Goal: Task Accomplishment & Management: Use online tool/utility

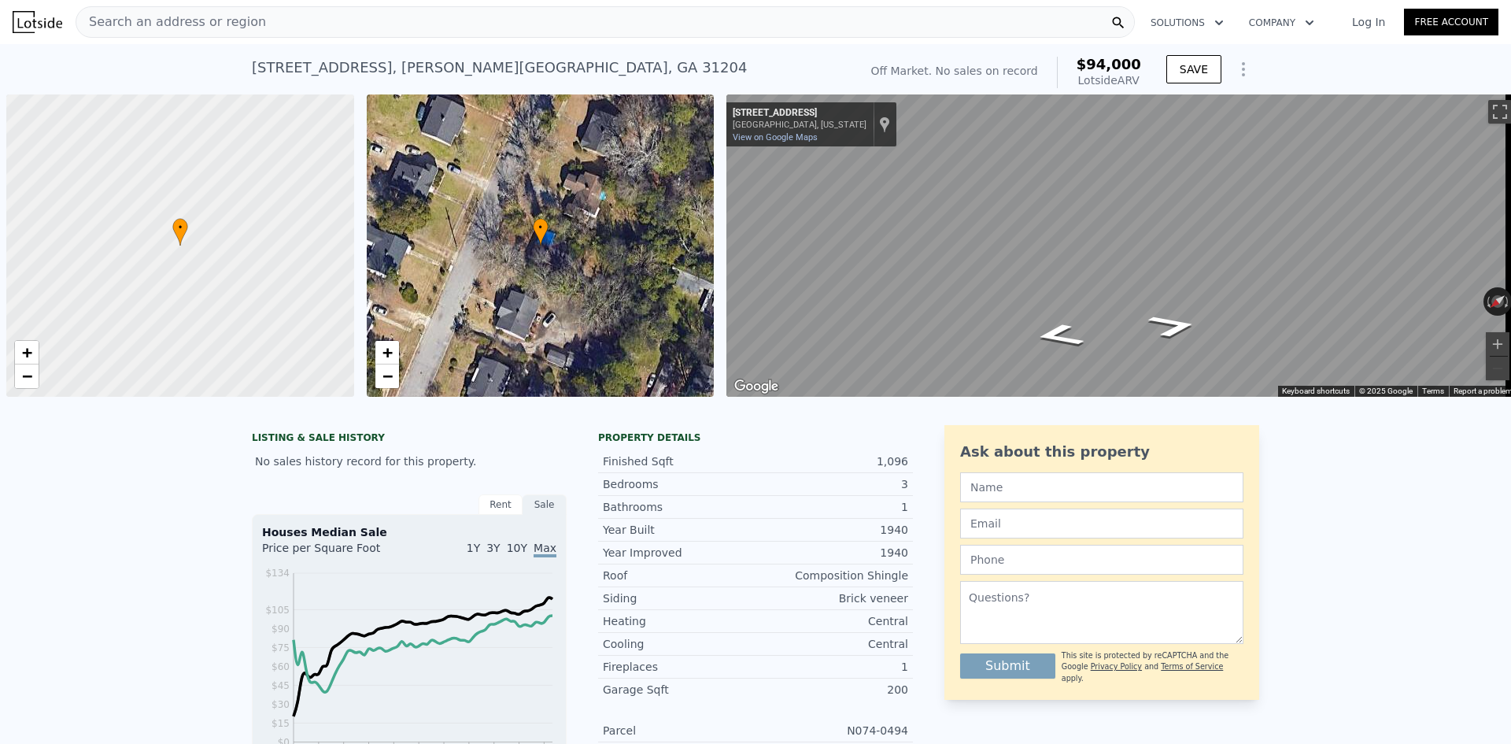
scroll to position [0, 6]
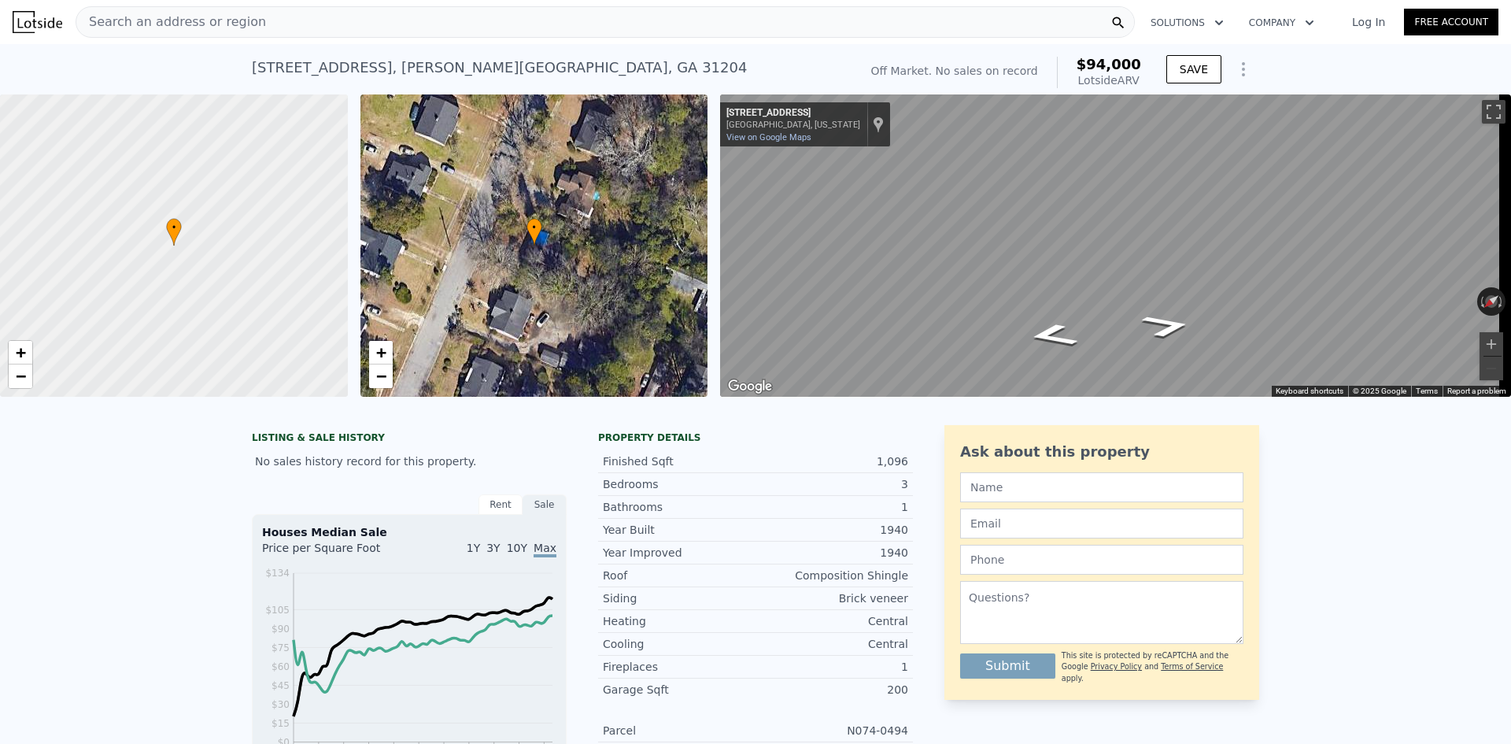
click at [344, 19] on div "Search an address or region" at bounding box center [606, 21] width 1060 height 31
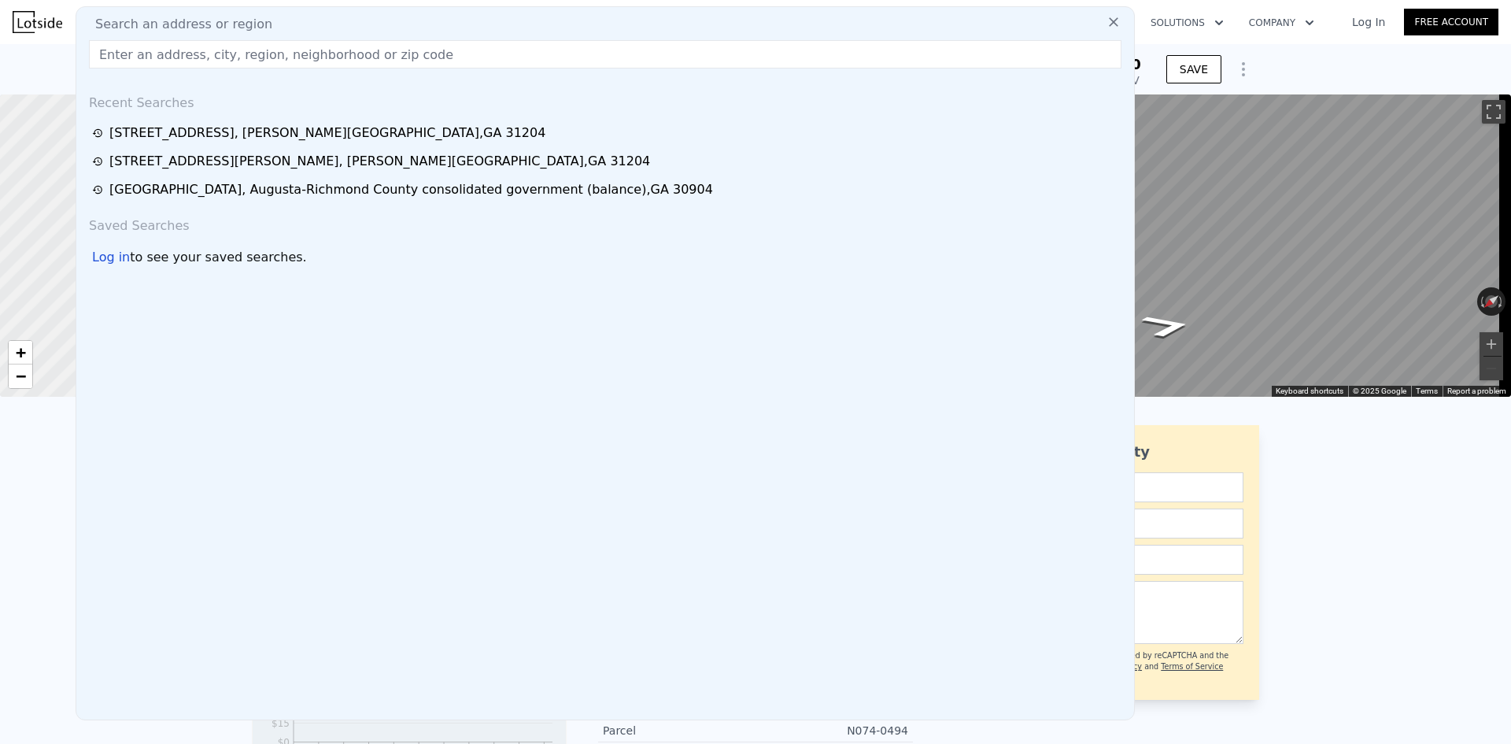
type input "$ 93,000"
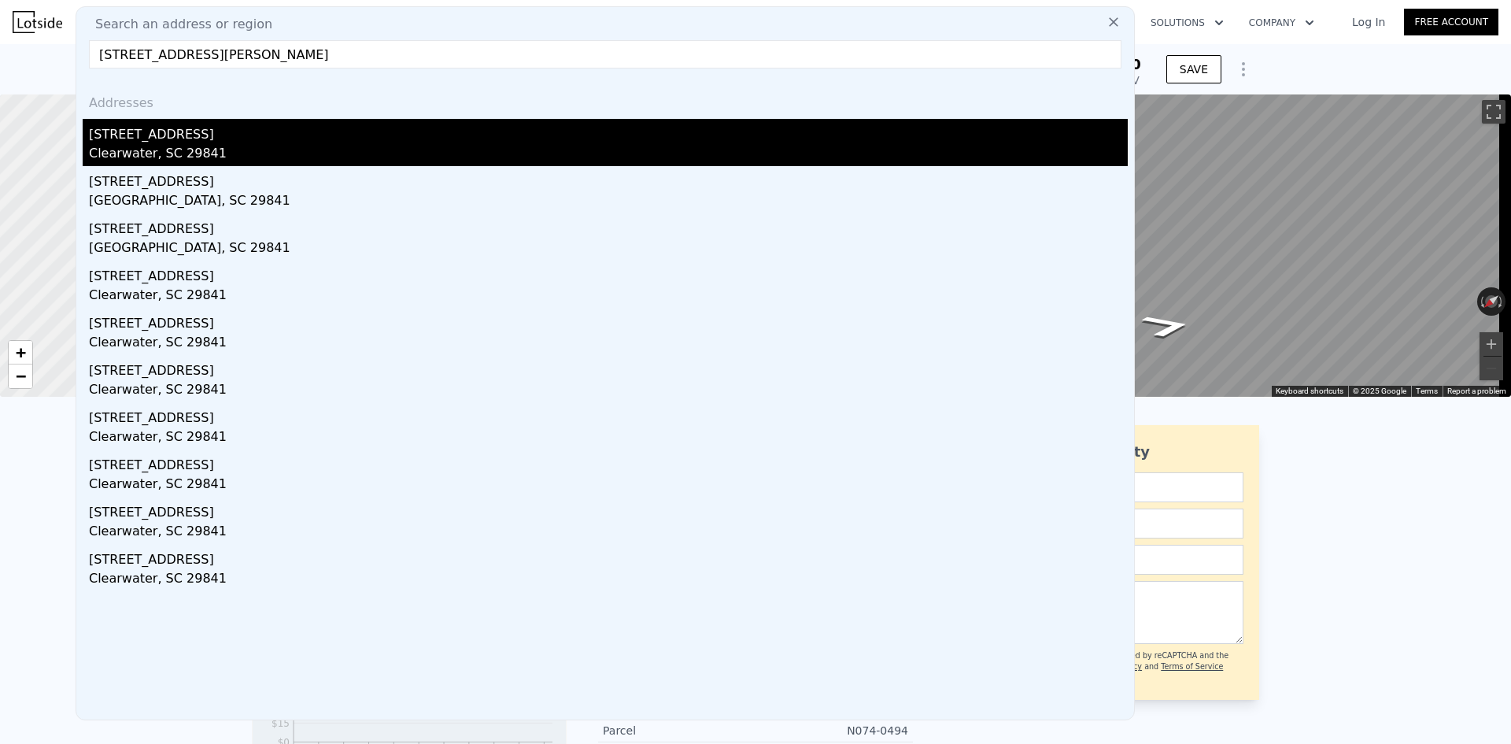
type input "[STREET_ADDRESS][PERSON_NAME]"
click at [236, 139] on div "[STREET_ADDRESS]" at bounding box center [608, 131] width 1039 height 25
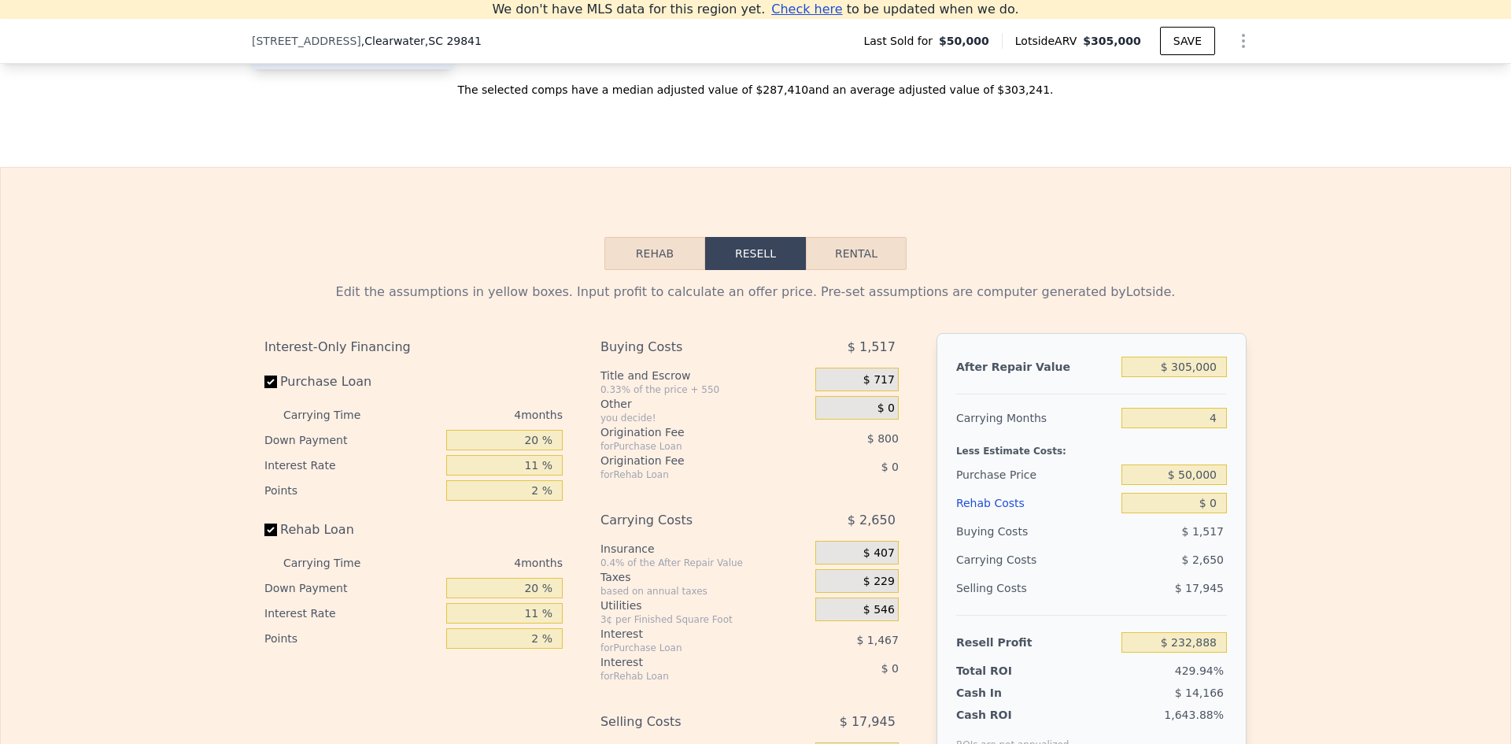
scroll to position [2265, 0]
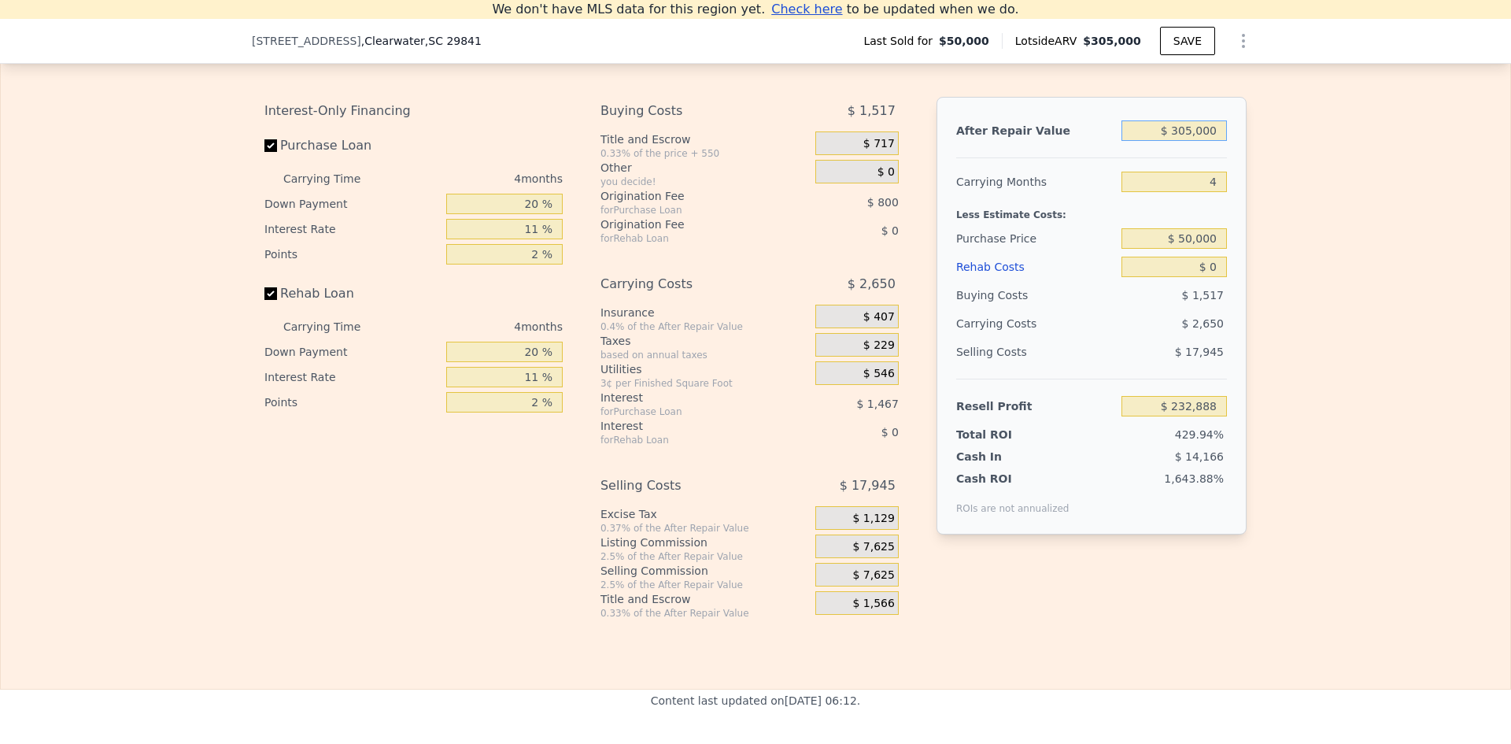
drag, startPoint x: 1175, startPoint y: 158, endPoint x: 1293, endPoint y: 161, distance: 118.1
click at [1293, 161] on div "Edit the assumptions in yellow boxes. Input profit to calculate an offer price.…" at bounding box center [756, 327] width 1510 height 586
type input "$ 2"
type input "-$ 54,308"
type input "$ 27"
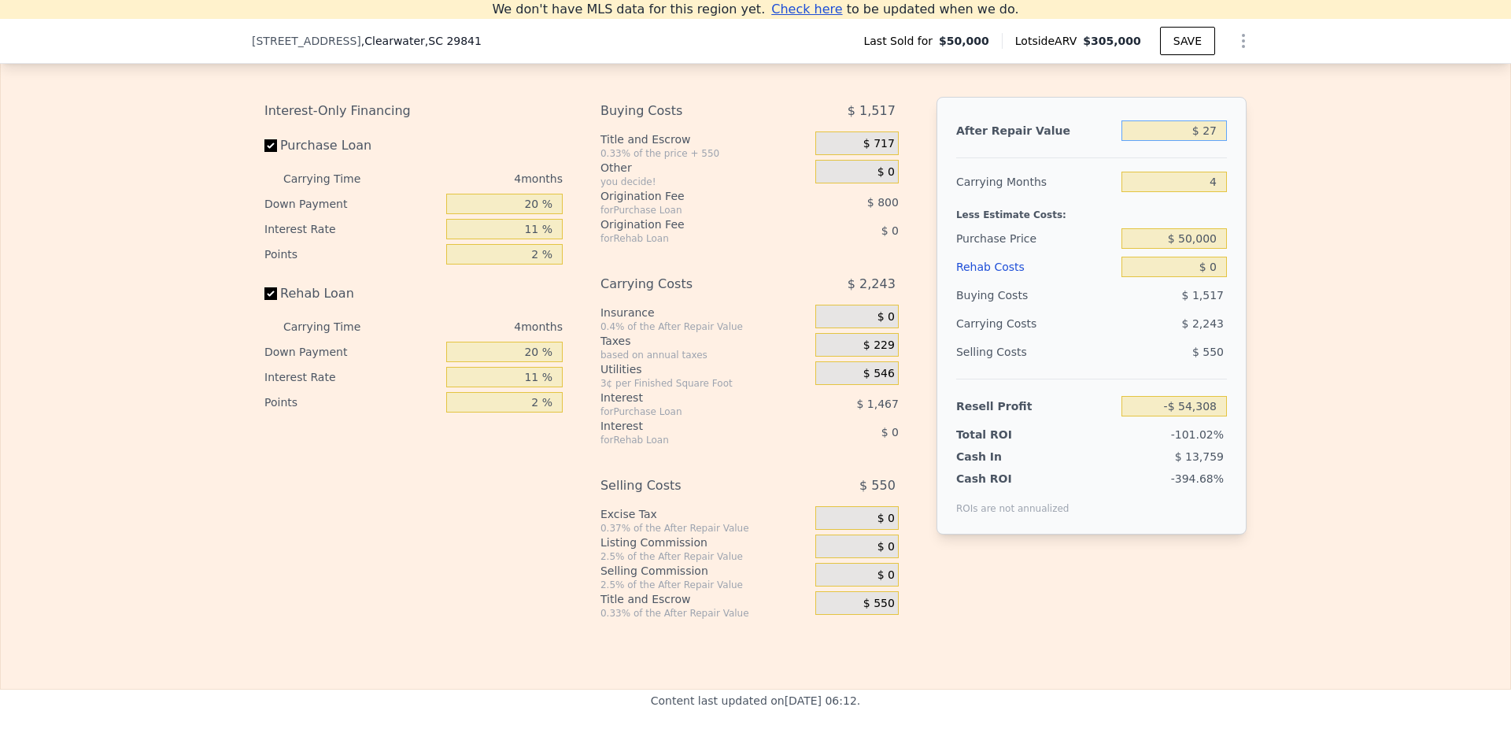
type input "-$ 54,285"
type input "$ 275"
type input "-$ 54,051"
type input "$ 2,750"
type input "-$ 51,721"
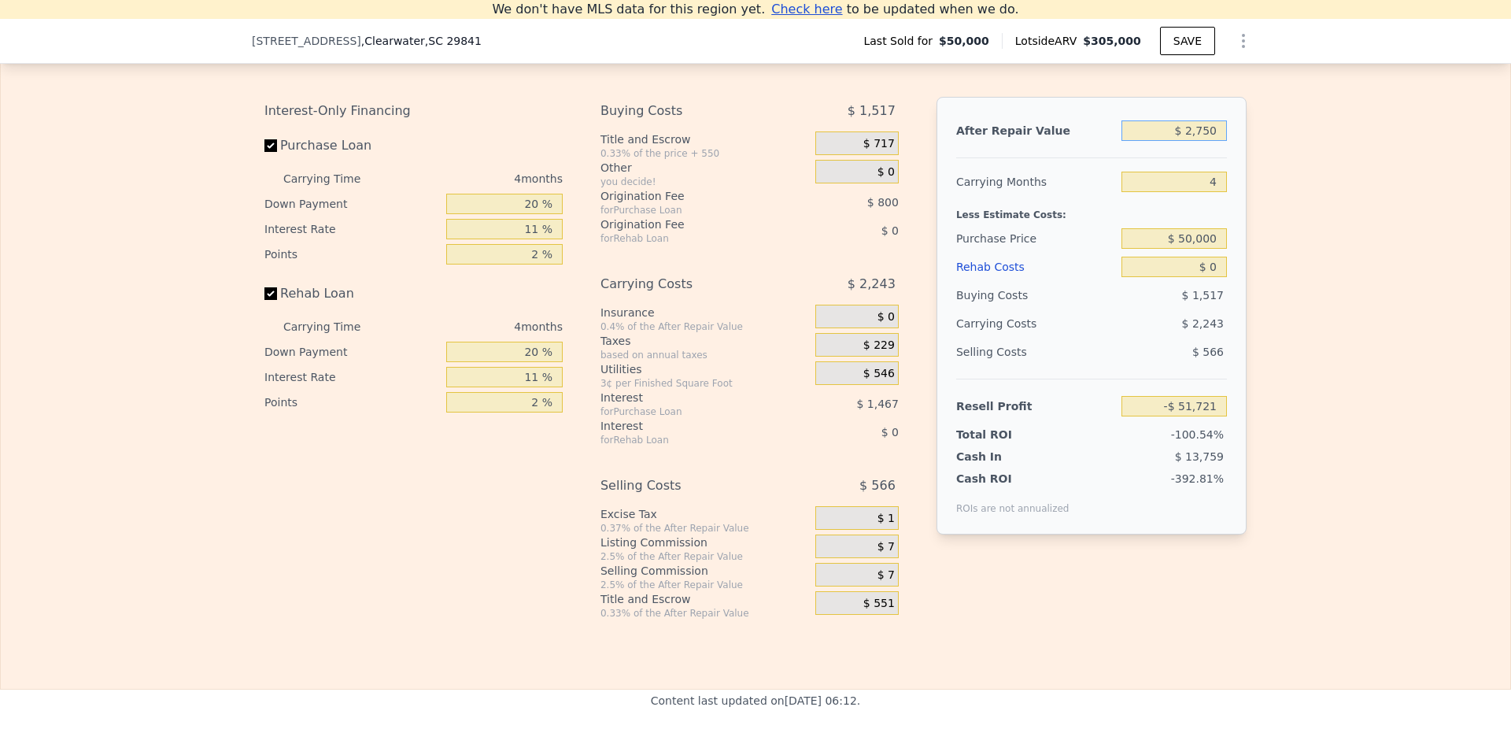
type input "$ 27,500"
type input "-$ 28,417"
type input "$ 275,000"
type input "$ 204,639"
type input "$ 275,000"
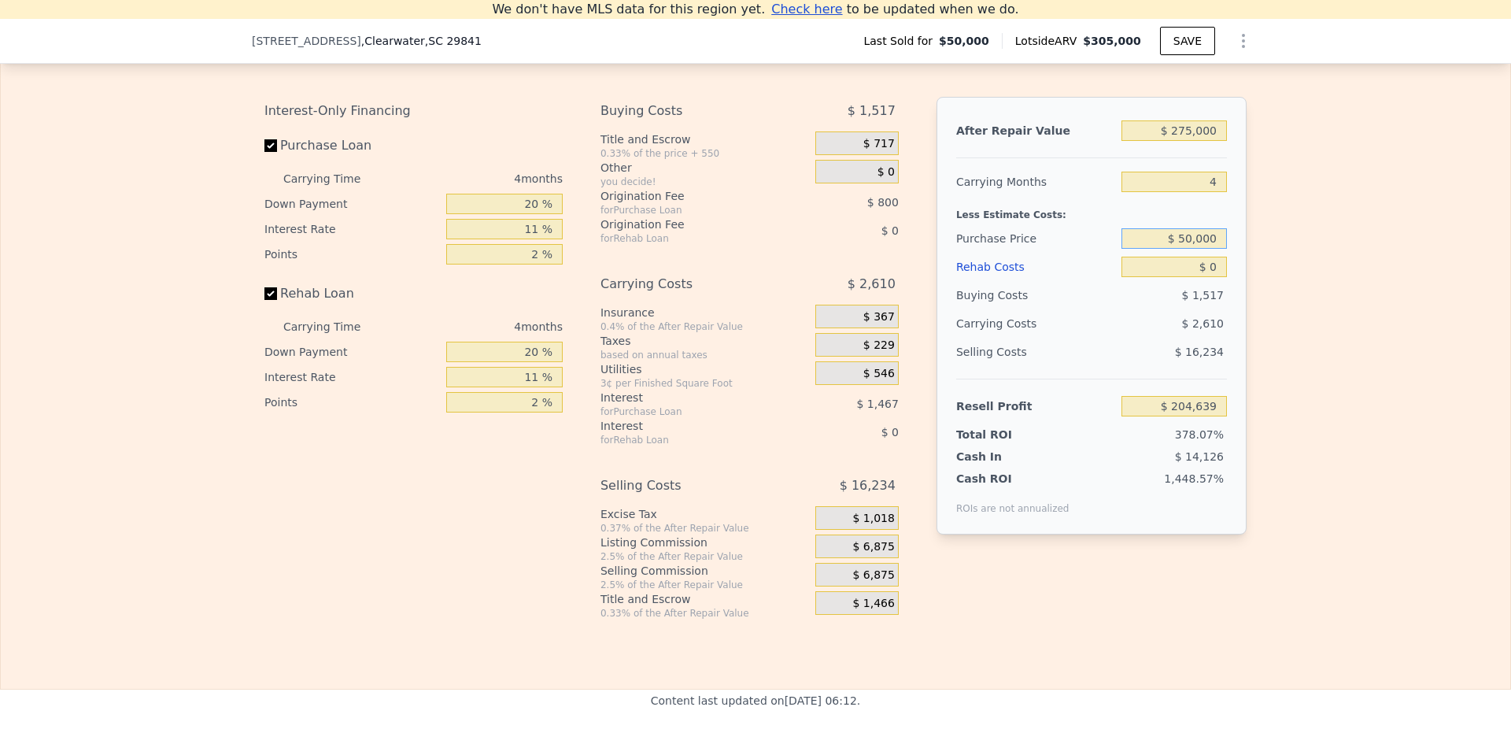
drag, startPoint x: 1178, startPoint y: 265, endPoint x: 1237, endPoint y: 265, distance: 59.0
click at [1237, 265] on div "After Repair Value $ 275,000 Carrying Months 4 Less Estimate Costs: Purchase Pr…" at bounding box center [1092, 316] width 310 height 438
type input "$ 140,000"
click at [1240, 271] on div "After Repair Value $ 275,000 Carrying Months 4 Less Estimate Costs: Purchase Pr…" at bounding box center [1092, 316] width 310 height 438
type input "$ 110,260"
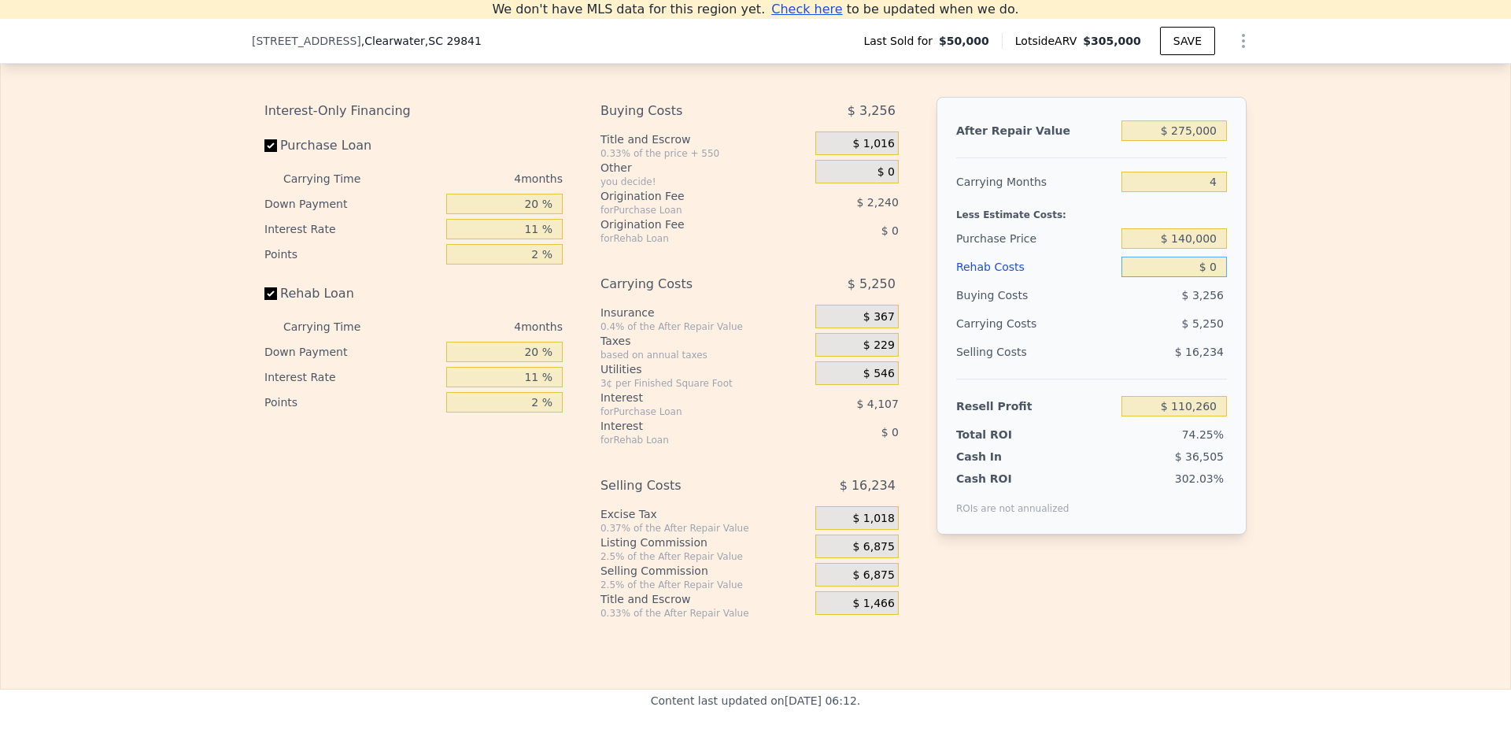
drag, startPoint x: 1213, startPoint y: 290, endPoint x: 1198, endPoint y: 290, distance: 15.0
click at [1198, 277] on input "$ 0" at bounding box center [1174, 267] width 105 height 20
type input "$ 9"
type input "$ 110,251"
type input "$ 90"
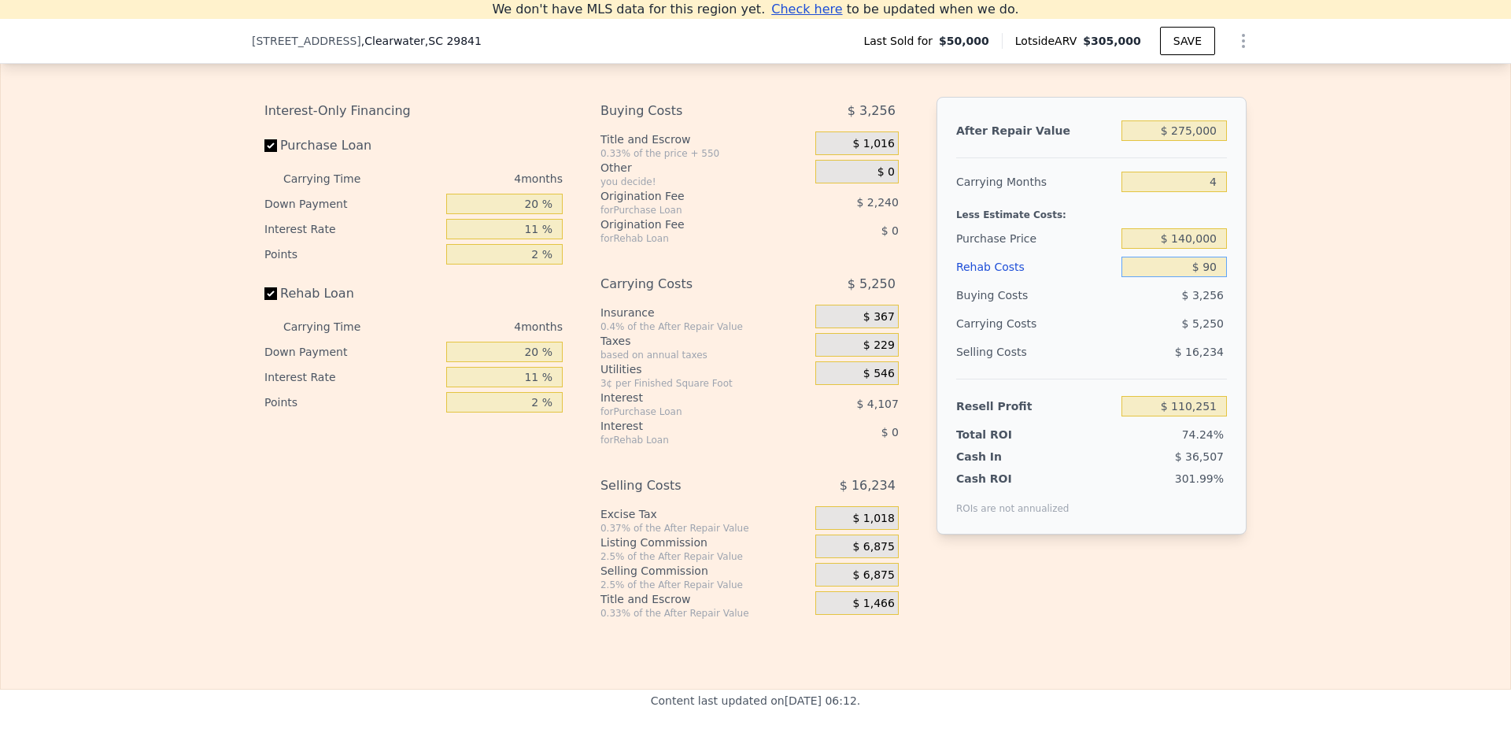
type input "$ 110,165"
type input "$ 900"
type input "$ 109,318"
type input "$ 9,000"
type input "$ 100,852"
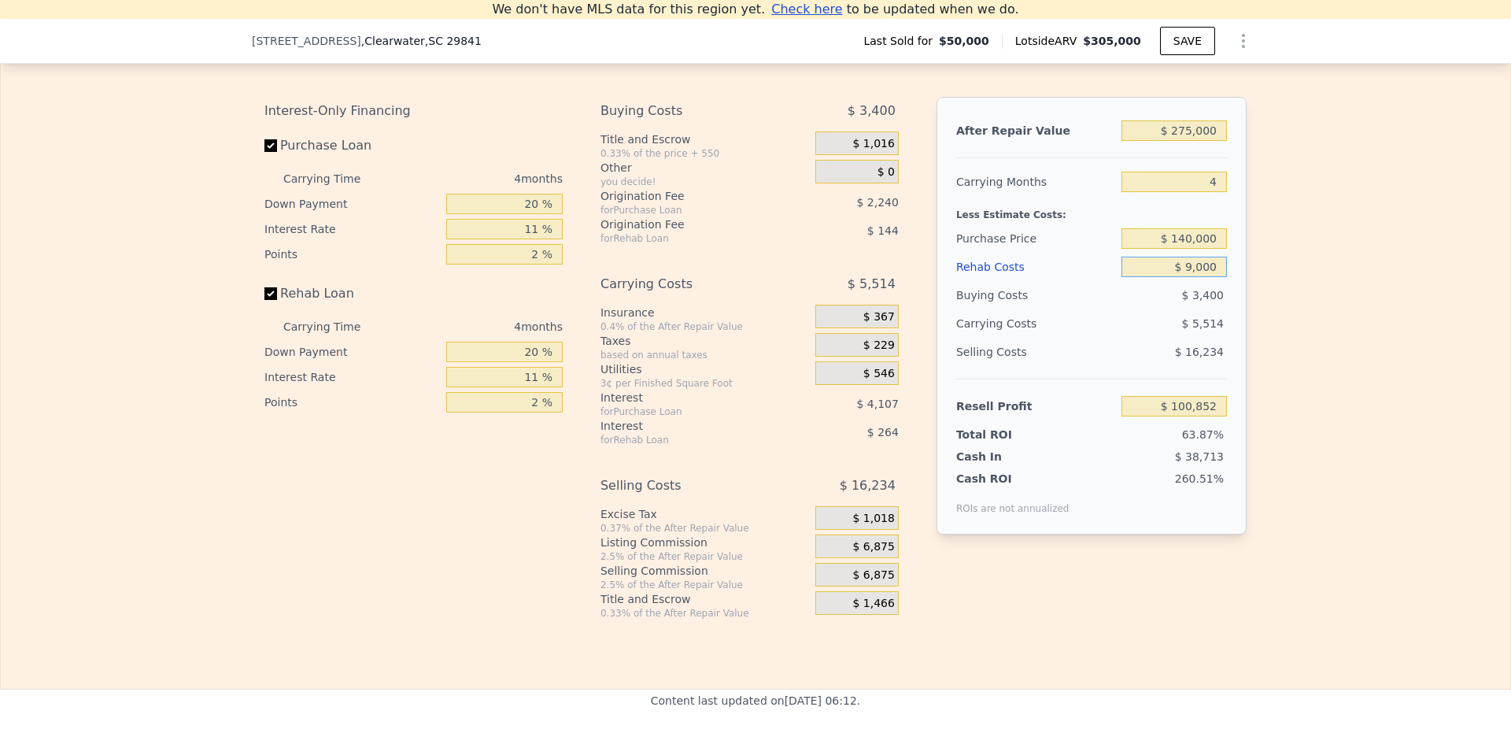
type input "$ 90,000"
type input "$ 16,180"
type input "$ 90,000"
click at [1365, 398] on div "Edit the assumptions in yellow boxes. Input profit to calculate an offer price.…" at bounding box center [756, 327] width 1510 height 586
drag, startPoint x: 1182, startPoint y: 461, endPoint x: 1247, endPoint y: 461, distance: 65.3
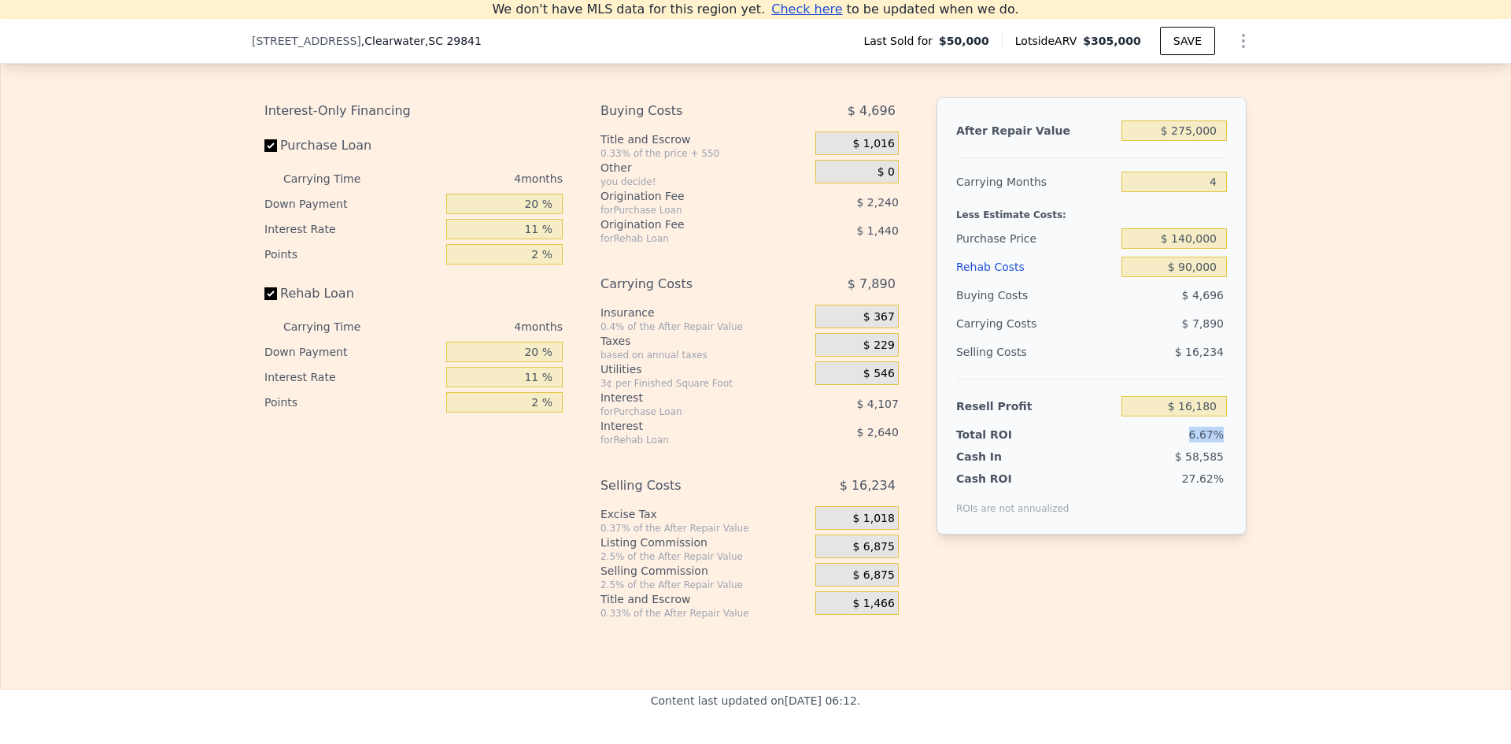
click at [1247, 461] on div "Edit the assumptions in yellow boxes. Input profit to calculate an offer price.…" at bounding box center [756, 327] width 1008 height 586
click at [855, 554] on span "$ 6,875" at bounding box center [874, 547] width 42 height 14
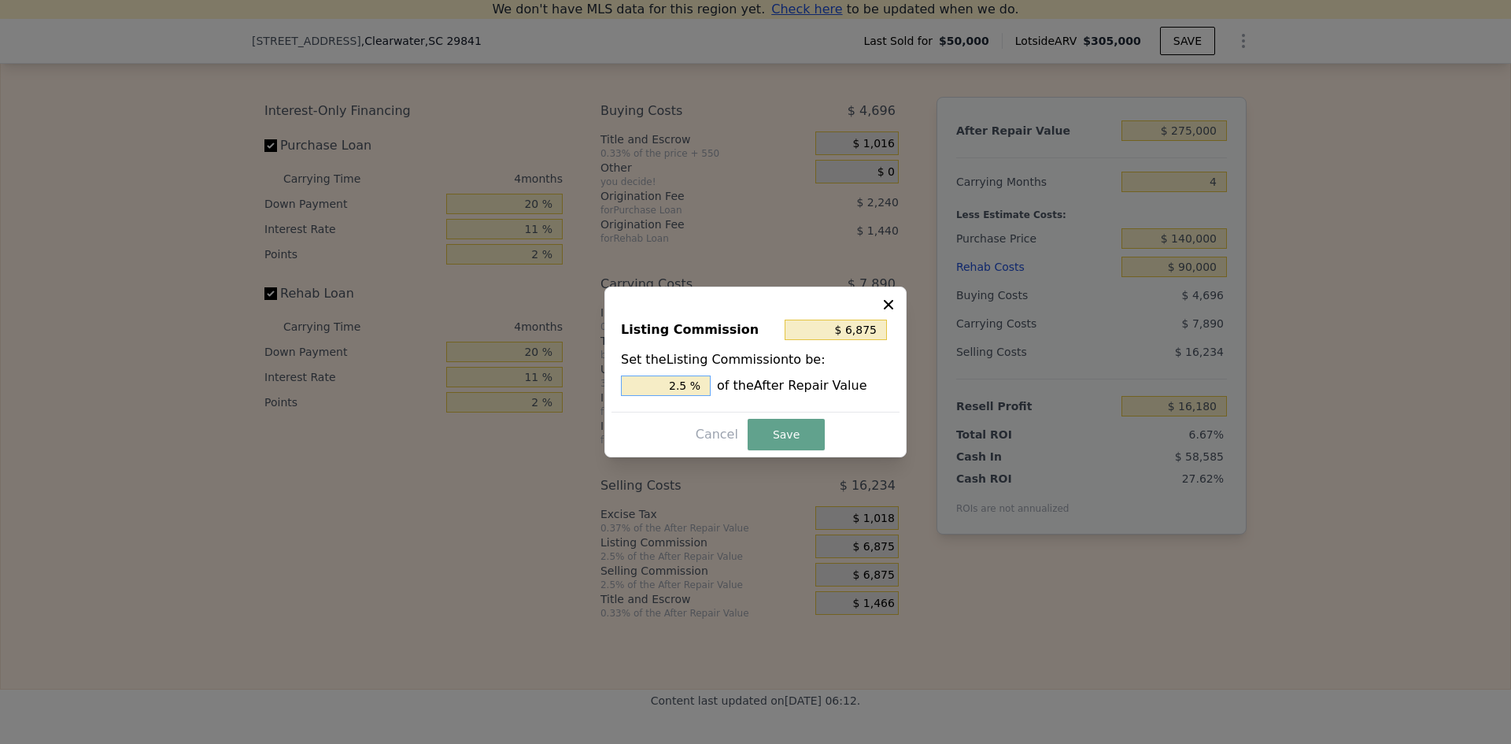
drag, startPoint x: 641, startPoint y: 386, endPoint x: 741, endPoint y: 390, distance: 100.1
click at [741, 390] on div "2.5 % of the After Repair Value" at bounding box center [755, 385] width 269 height 20
type input "$ 2,750"
type input "1 %"
click at [771, 428] on button "Save" at bounding box center [786, 434] width 77 height 31
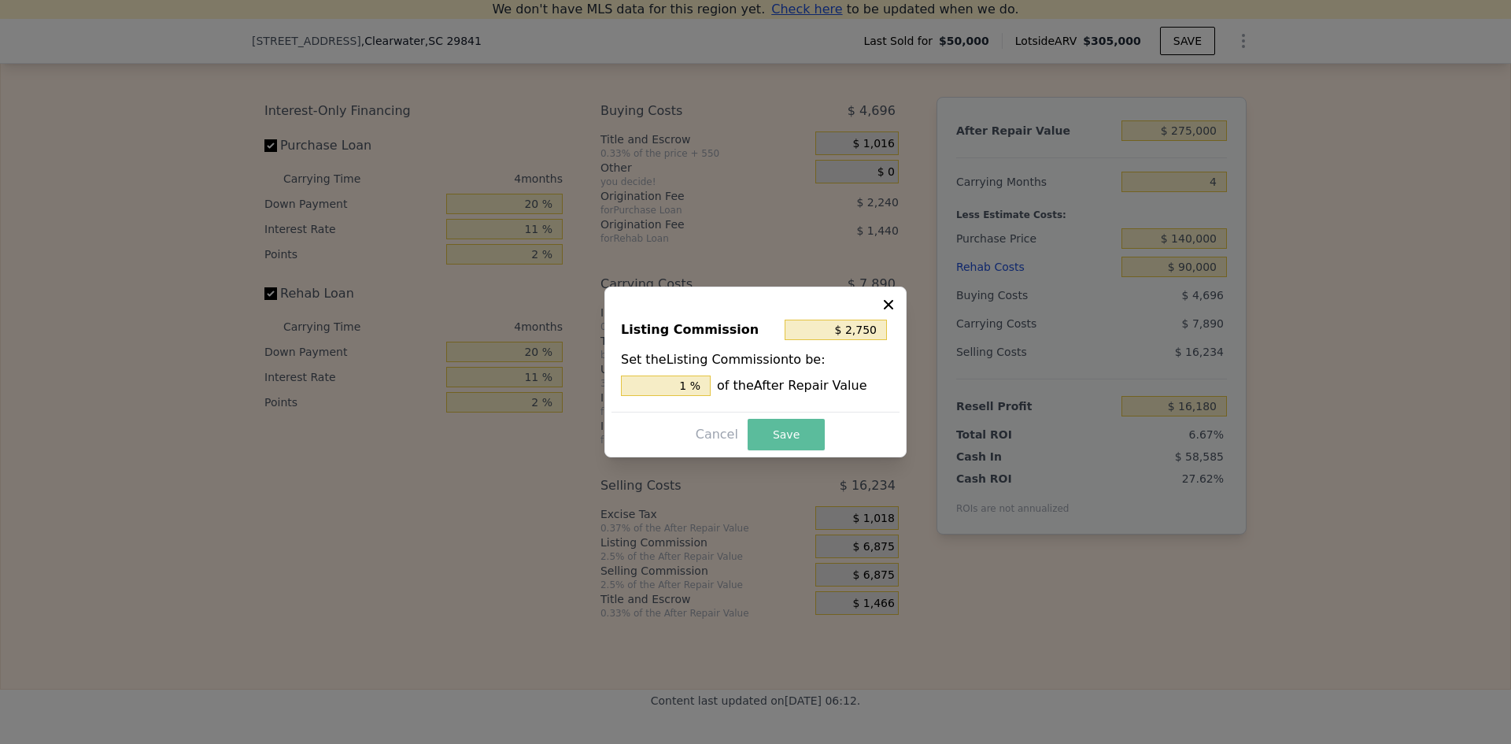
type input "$ 20,305"
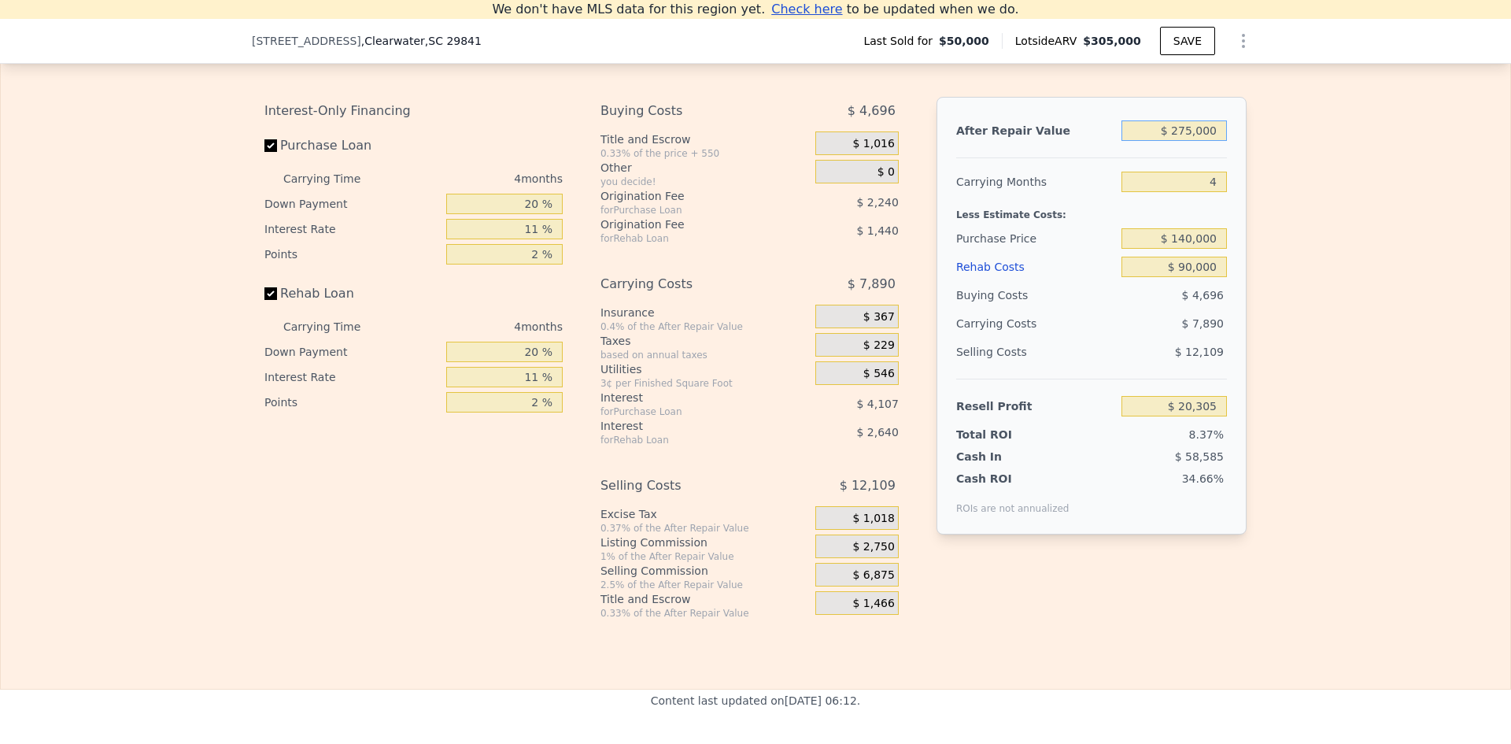
click at [1187, 141] on input "$ 275,000" at bounding box center [1174, 130] width 105 height 20
type input "$ 25,000"
type input "-$ 218,853"
type input "$ 285,000"
type input "$ 29,872"
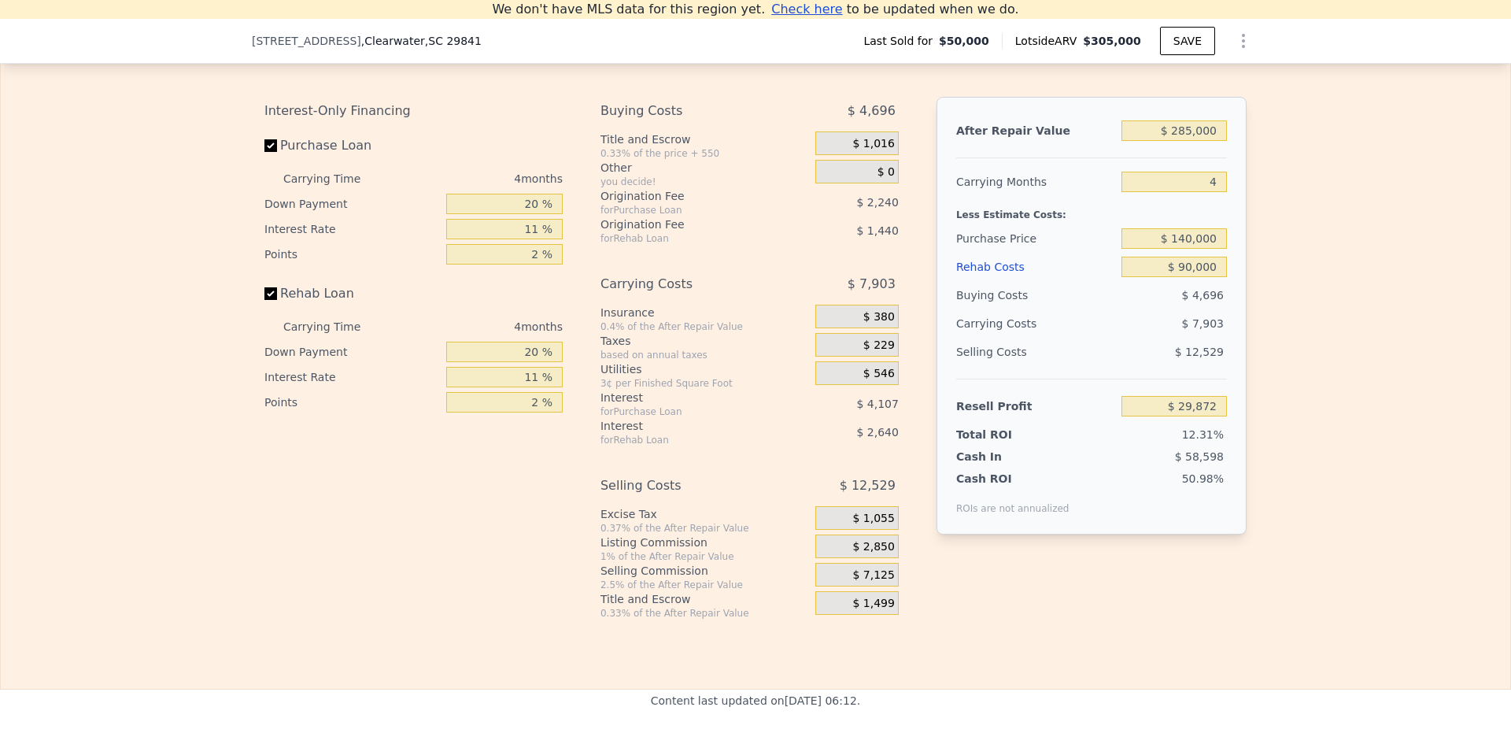
click at [1283, 228] on div "Edit the assumptions in yellow boxes. Input profit to calculate an offer price.…" at bounding box center [756, 327] width 1510 height 586
drag, startPoint x: 1178, startPoint y: 461, endPoint x: 1245, endPoint y: 466, distance: 67.1
click at [1245, 466] on div "Edit the assumptions in yellow boxes. Input profit to calculate an offer price.…" at bounding box center [756, 327] width 1008 height 586
click at [1248, 466] on div "Edit the assumptions in yellow boxes. Input profit to calculate an offer price.…" at bounding box center [756, 327] width 1008 height 586
type input "$ 305,000"
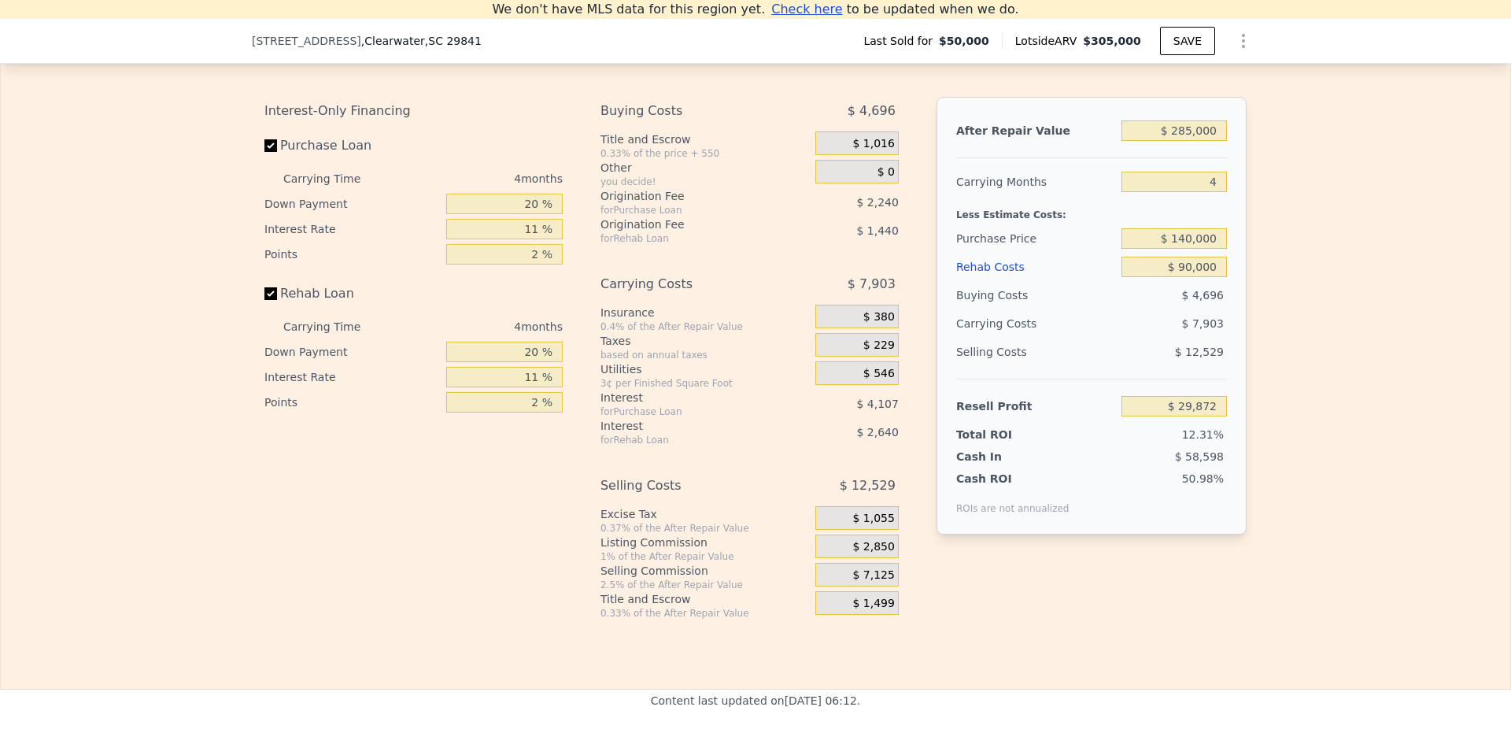
type input "$ 0"
type input "$ 232,888"
